Goal: Task Accomplishment & Management: Use online tool/utility

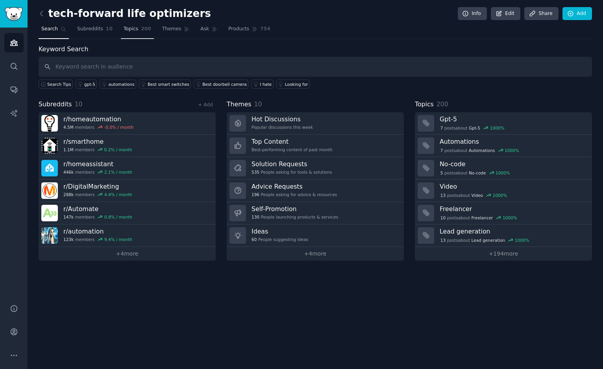
click at [130, 30] on span "Topics" at bounding box center [131, 29] width 15 height 7
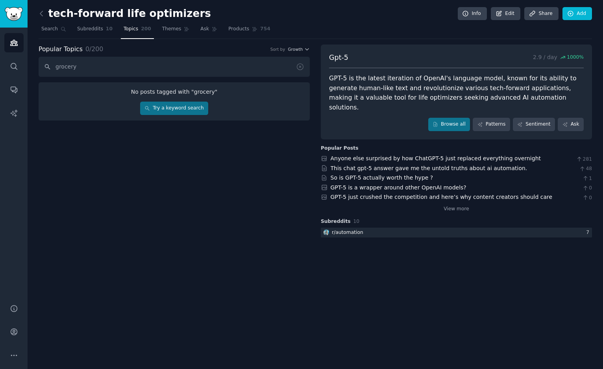
type input "grocery"
click at [299, 67] on icon at bounding box center [300, 67] width 6 height 6
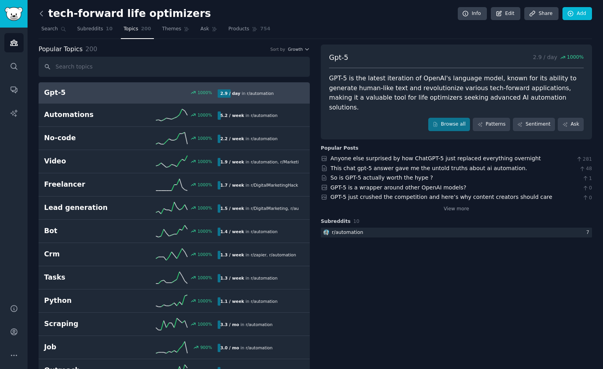
click at [41, 11] on icon at bounding box center [41, 13] width 8 height 8
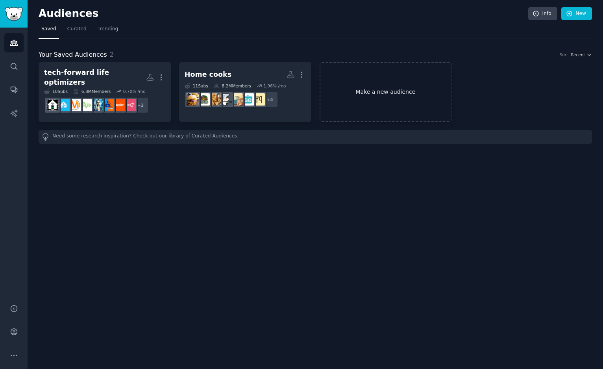
click at [345, 87] on link "Make a new audience" at bounding box center [386, 91] width 132 height 59
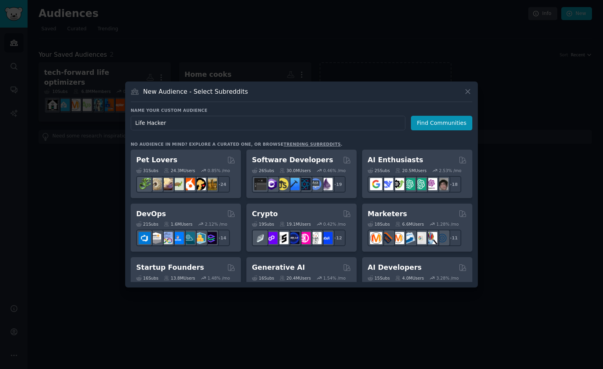
type input "Life Hackers"
click button "Find Communities" at bounding box center [441, 123] width 61 height 15
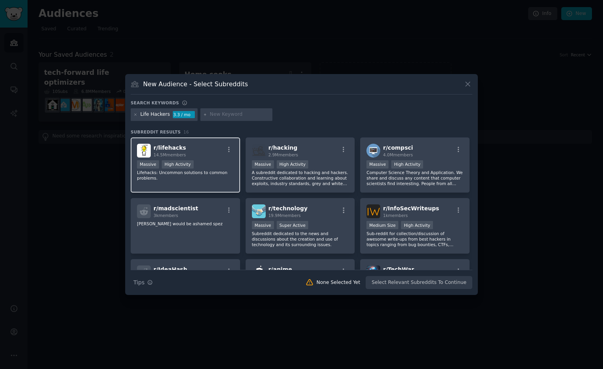
click at [216, 167] on div "Massive High Activity" at bounding box center [185, 165] width 97 height 10
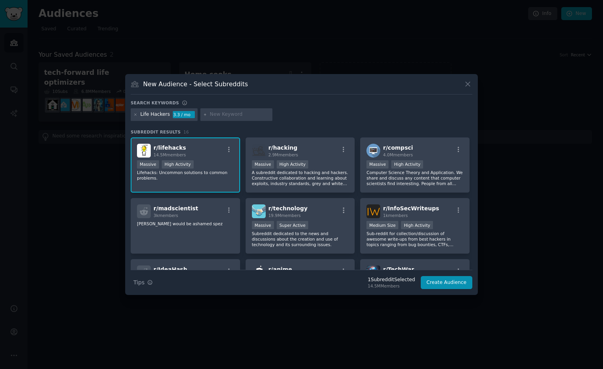
click at [213, 114] on input "text" at bounding box center [240, 114] width 60 height 7
type input "t"
click at [291, 114] on div "Life Hackers 3.3 / mo cooking tricks" at bounding box center [302, 115] width 342 height 15
click at [252, 115] on input "cooking tricks" at bounding box center [240, 114] width 60 height 7
drag, startPoint x: 251, startPoint y: 114, endPoint x: 227, endPoint y: 114, distance: 23.6
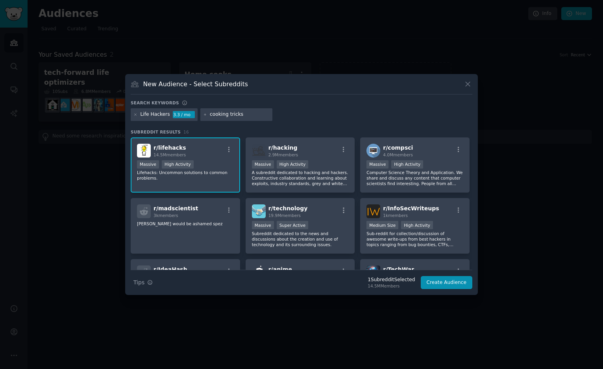
click at [227, 114] on input "cooking tricks" at bounding box center [240, 114] width 60 height 7
type input "cooking hack"
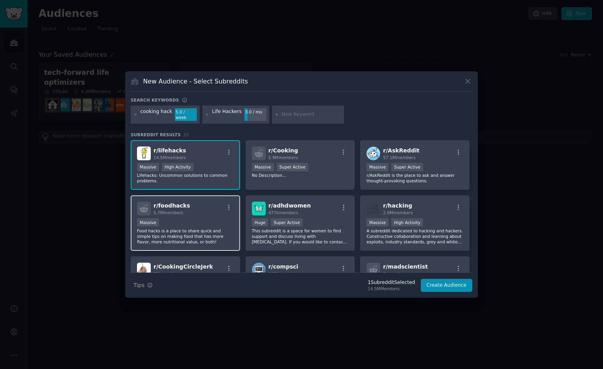
click at [217, 228] on p "Food hacks is a place to share quick and simple tips on making food that has mo…" at bounding box center [185, 236] width 97 height 17
click at [288, 113] on input "text" at bounding box center [312, 114] width 60 height 7
type input "smart home"
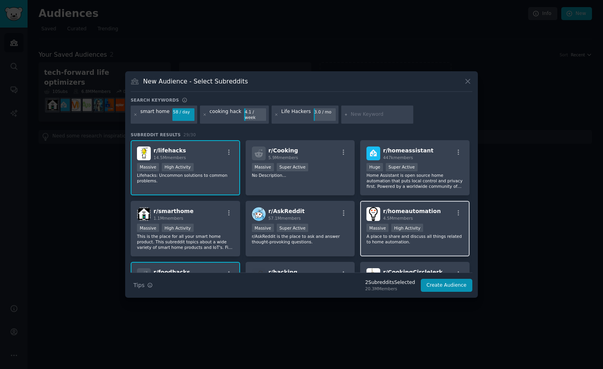
click at [402, 236] on p "A place to share and discuss all things related to home automation." at bounding box center [415, 239] width 97 height 11
click at [357, 115] on input "text" at bounding box center [381, 114] width 60 height 7
type input "productivity"
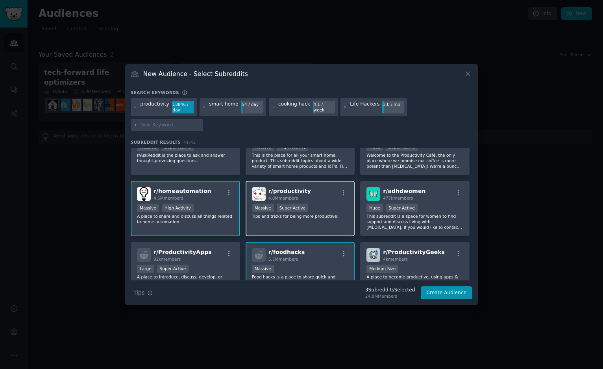
scroll to position [90, 0]
click at [322, 190] on div "r/ productivity 4.0M members" at bounding box center [300, 193] width 97 height 14
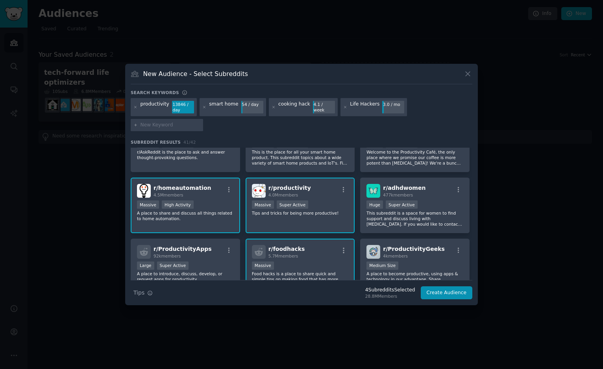
scroll to position [0, 0]
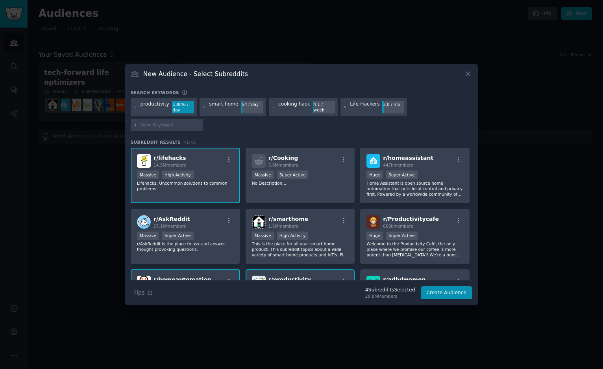
click at [200, 122] on input "text" at bounding box center [171, 125] width 60 height 7
type input "lifeprotips"
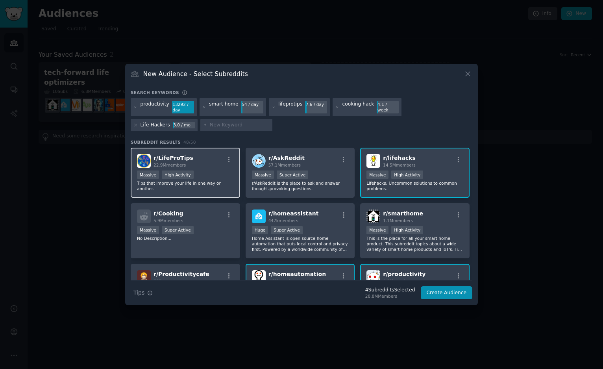
click at [208, 165] on div "r/ LifeProTips 22.9M members" at bounding box center [185, 161] width 97 height 14
click at [458, 294] on button "Create Audience" at bounding box center [447, 292] width 52 height 13
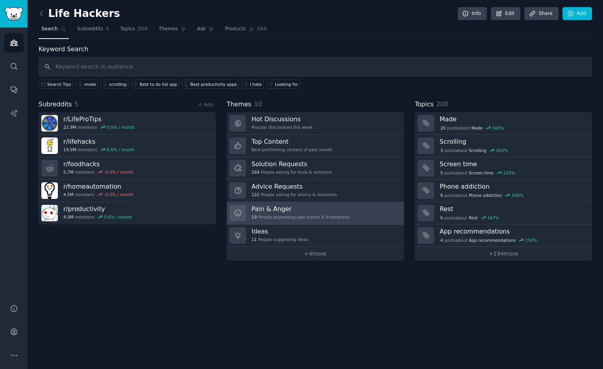
click at [284, 205] on h3 "Pain & Anger" at bounding box center [301, 209] width 98 height 8
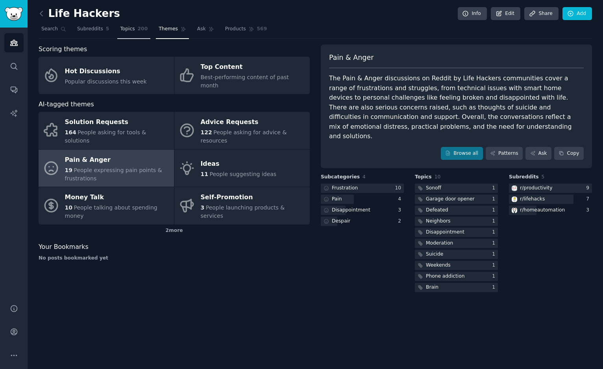
click at [130, 29] on span "Topics" at bounding box center [127, 29] width 15 height 7
